Goal: Task Accomplishment & Management: Use online tool/utility

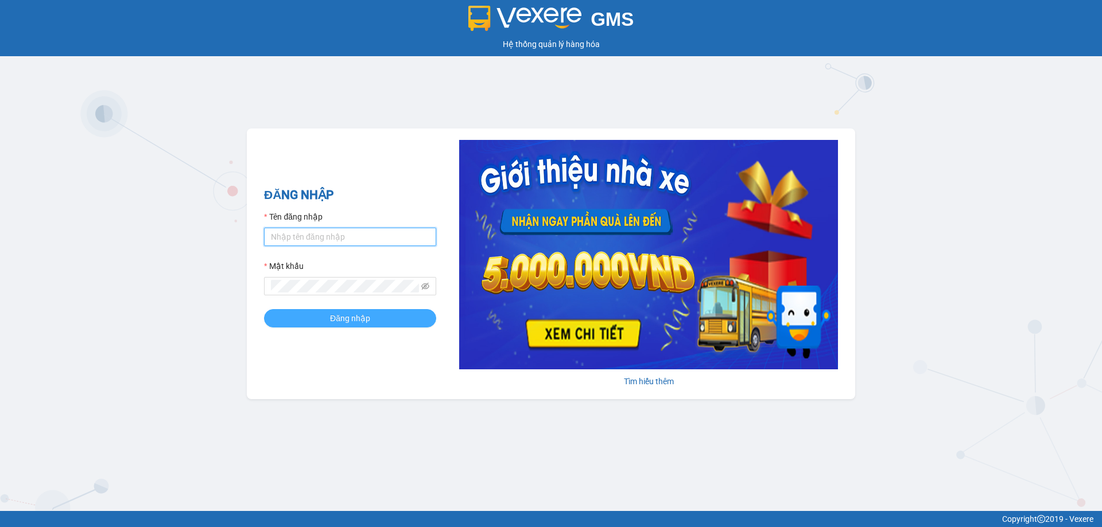
type input "bagahophong.tuanhung"
click at [372, 313] on button "Đăng nhập" at bounding box center [350, 318] width 172 height 18
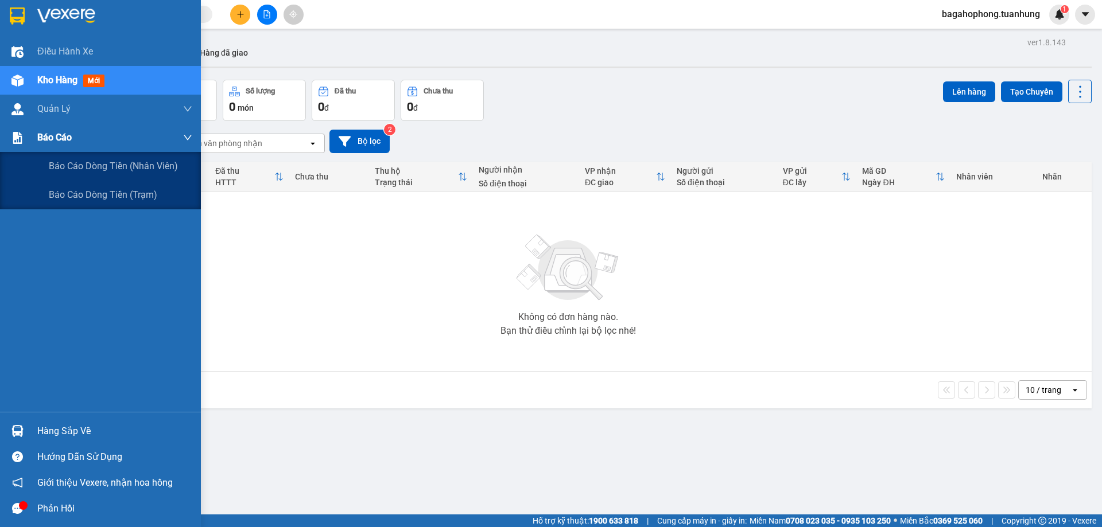
click at [84, 135] on div "Báo cáo" at bounding box center [114, 137] width 155 height 29
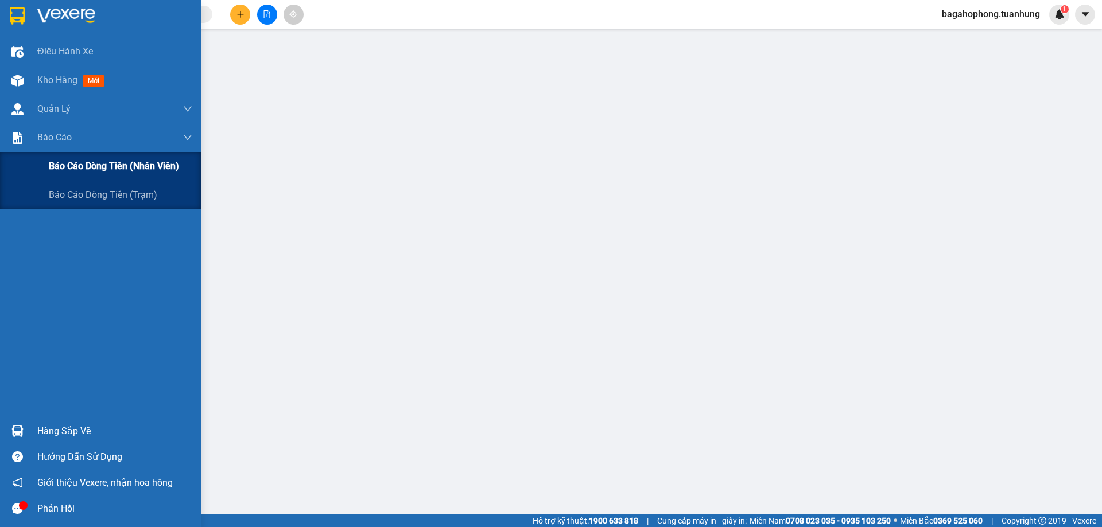
click at [112, 161] on span "Báo cáo dòng tiền (nhân viên)" at bounding box center [114, 166] width 130 height 14
